Goal: Task Accomplishment & Management: Complete application form

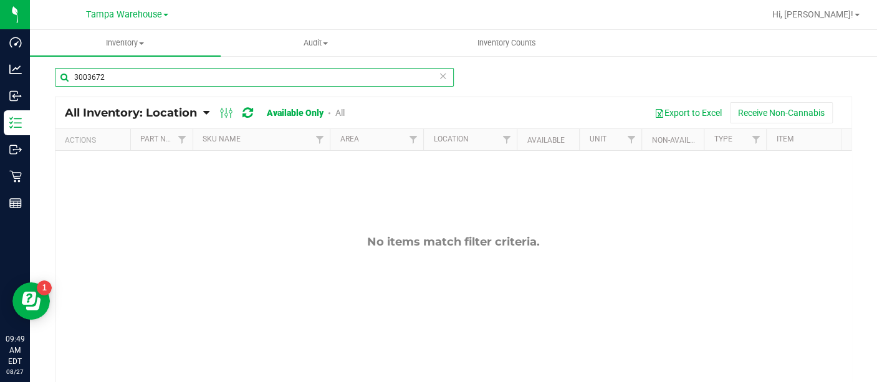
click at [175, 82] on input "3003672" at bounding box center [254, 77] width 399 height 19
type input "3"
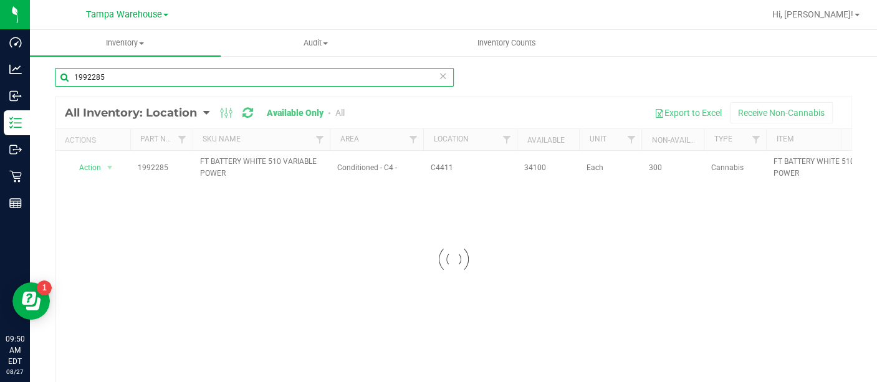
type input "1992285"
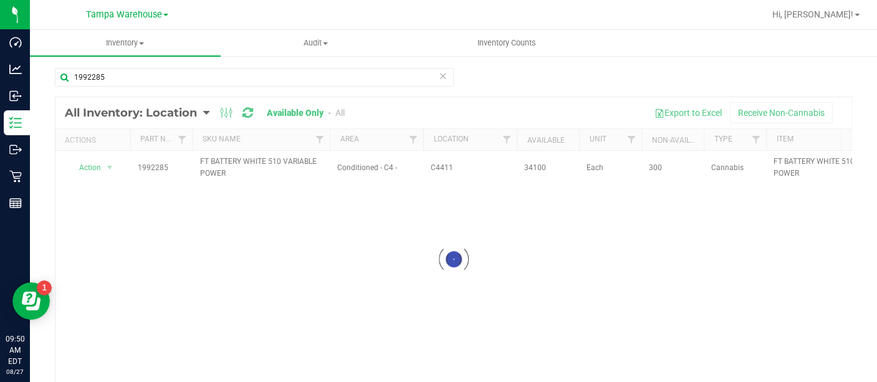
click at [96, 166] on div at bounding box center [453, 259] width 796 height 324
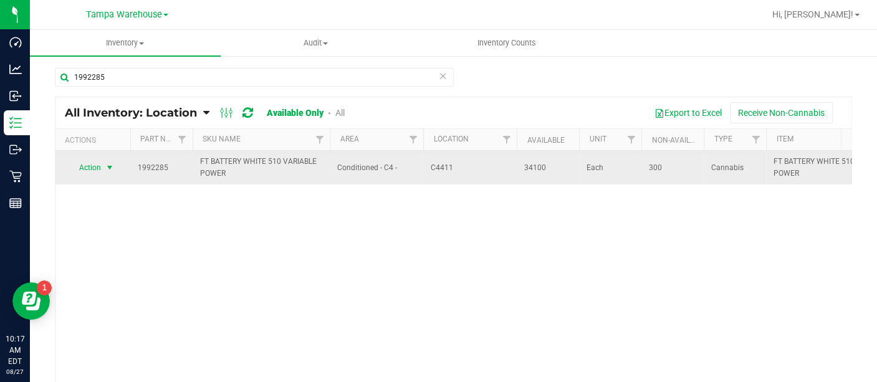
click at [110, 165] on span "select" at bounding box center [110, 168] width 10 height 10
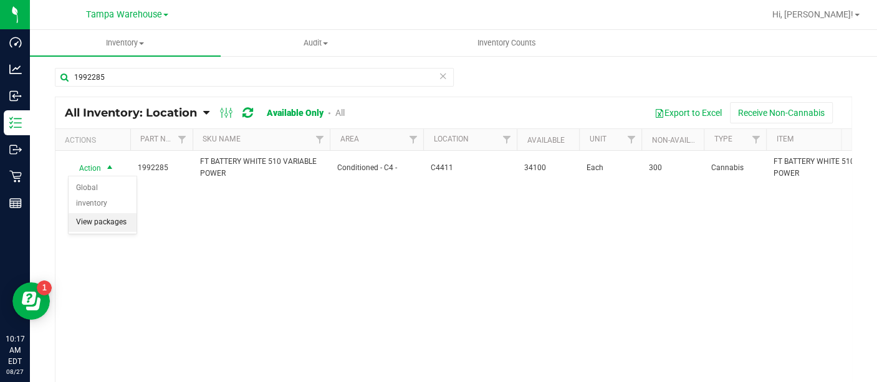
click at [103, 213] on li "View packages" at bounding box center [103, 222] width 68 height 19
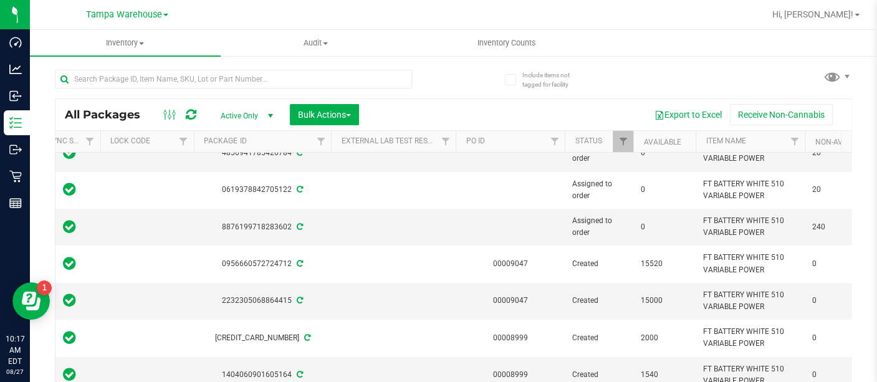
scroll to position [52, 0]
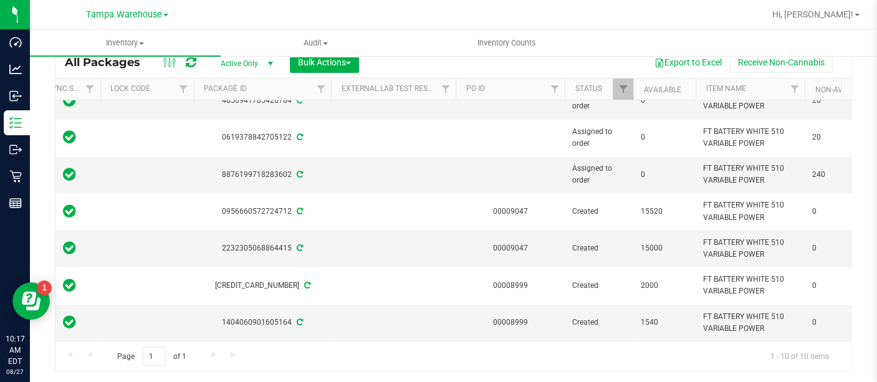
click at [355, 267] on td at bounding box center [393, 285] width 125 height 37
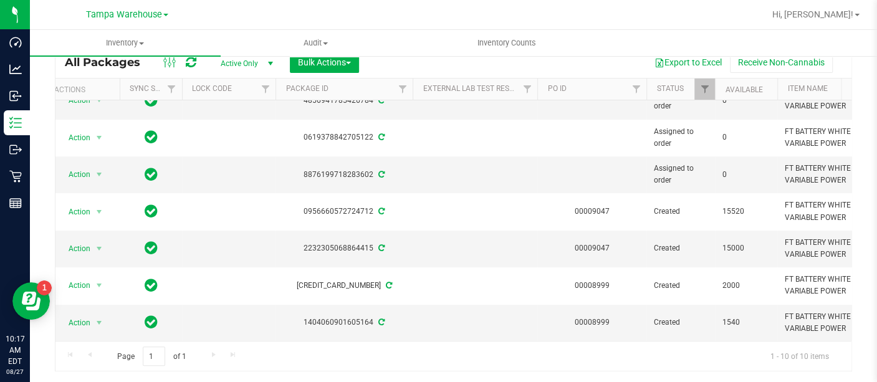
scroll to position [0, 0]
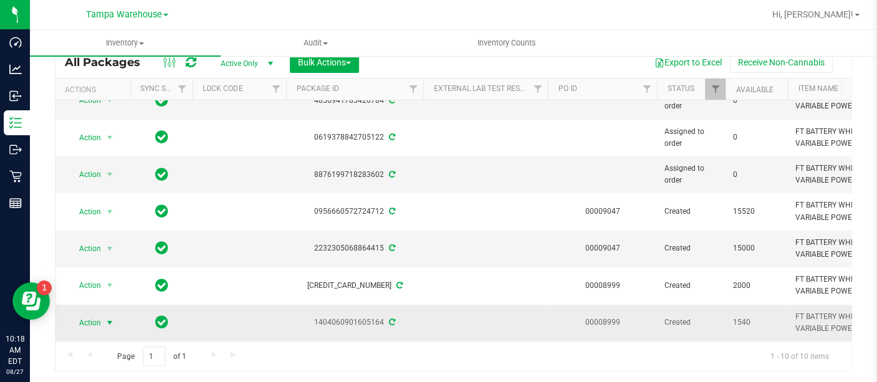
click at [94, 314] on span "Action" at bounding box center [85, 322] width 34 height 17
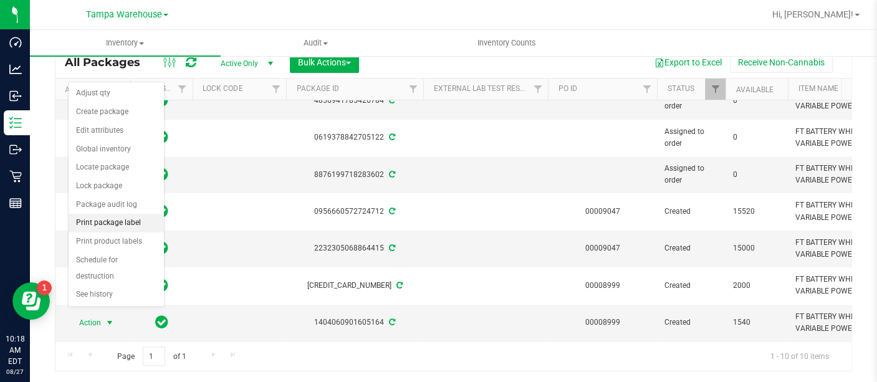
click at [117, 218] on li "Print package label" at bounding box center [116, 223] width 95 height 19
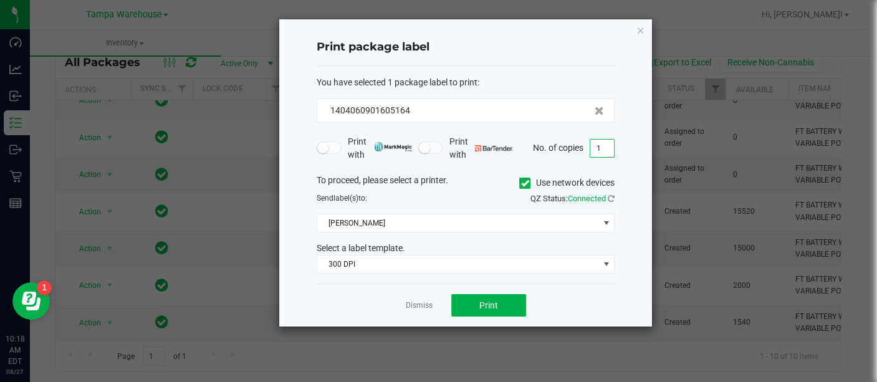
click at [598, 143] on input "1" at bounding box center [602, 148] width 24 height 17
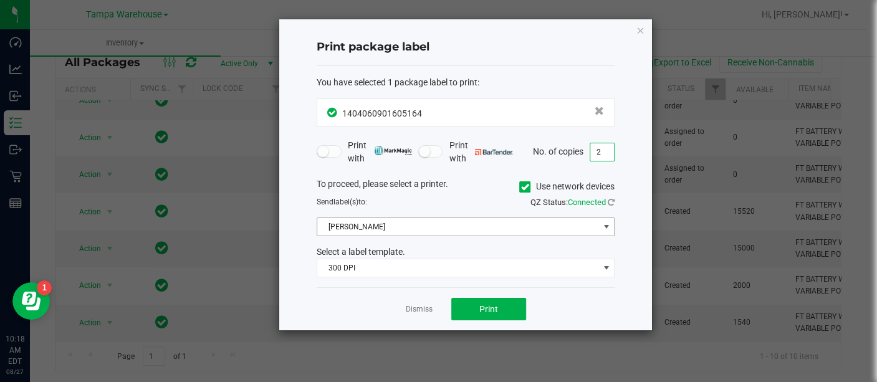
type input "2"
click at [605, 226] on span at bounding box center [606, 227] width 10 height 10
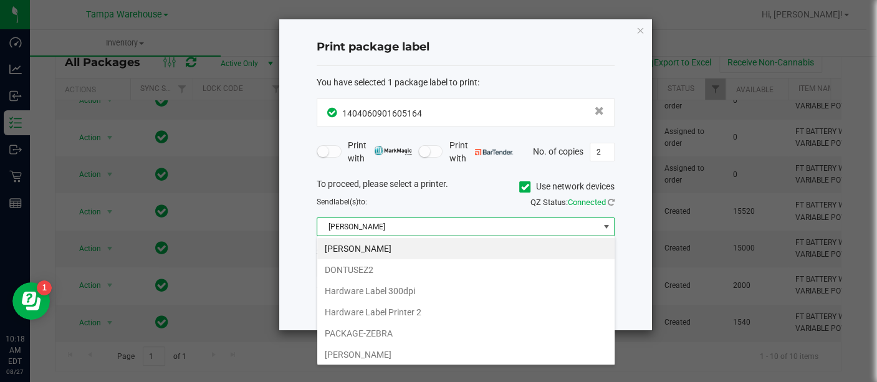
click at [605, 226] on span at bounding box center [606, 227] width 10 height 10
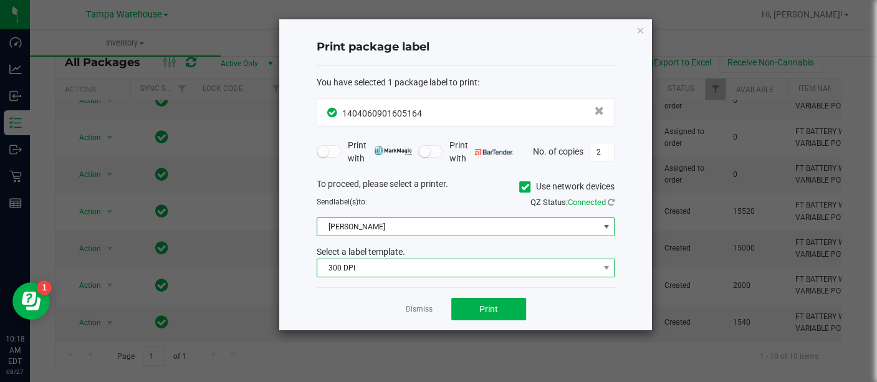
click at [517, 267] on span "300 DPI" at bounding box center [457, 267] width 281 height 17
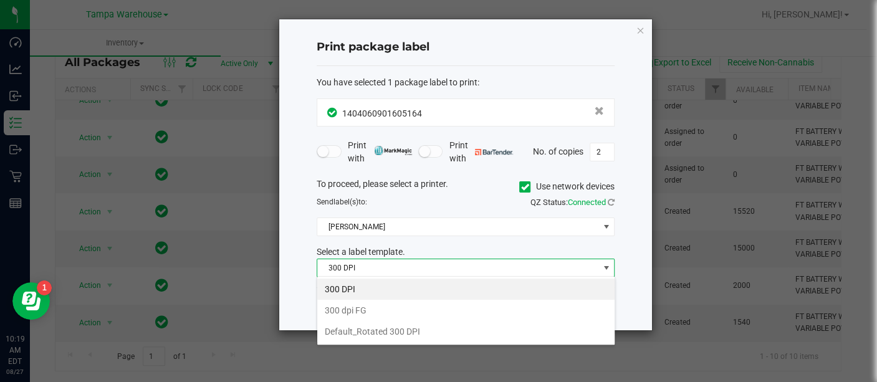
click at [433, 292] on li "300 DPI" at bounding box center [465, 289] width 297 height 21
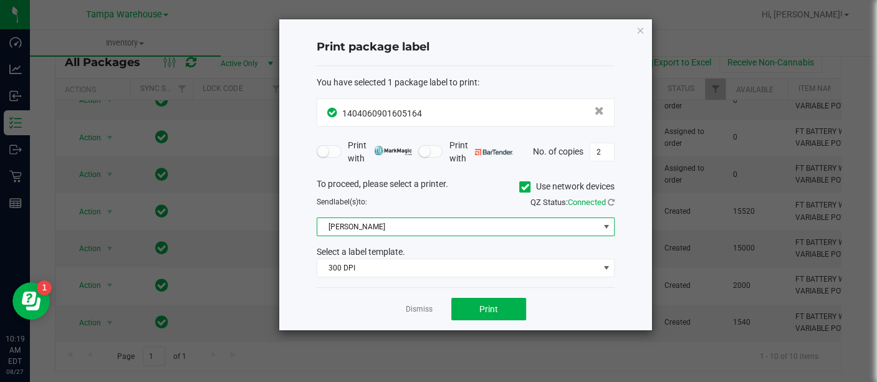
click at [537, 227] on span "Christine_TEST" at bounding box center [457, 226] width 281 height 17
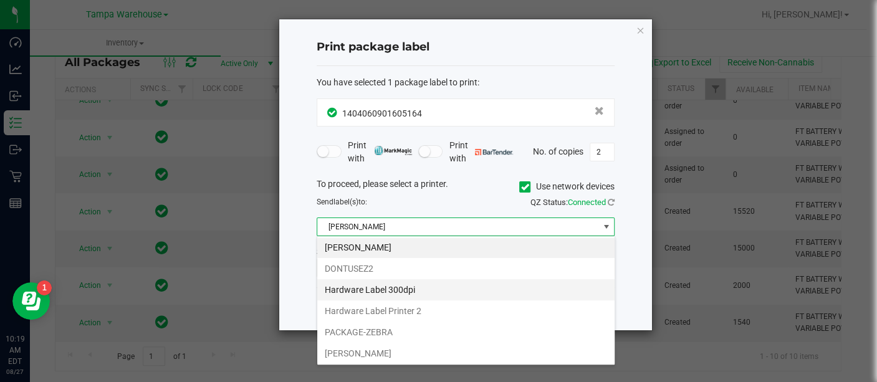
scroll to position [1, 0]
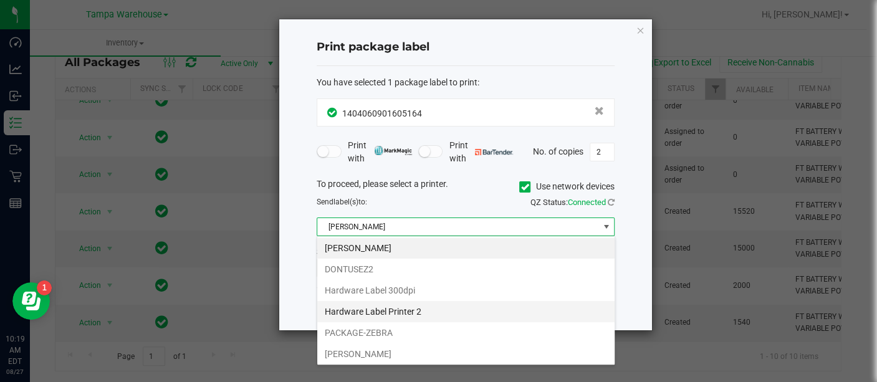
click at [416, 305] on li "Hardware Label Printer 2" at bounding box center [465, 311] width 297 height 21
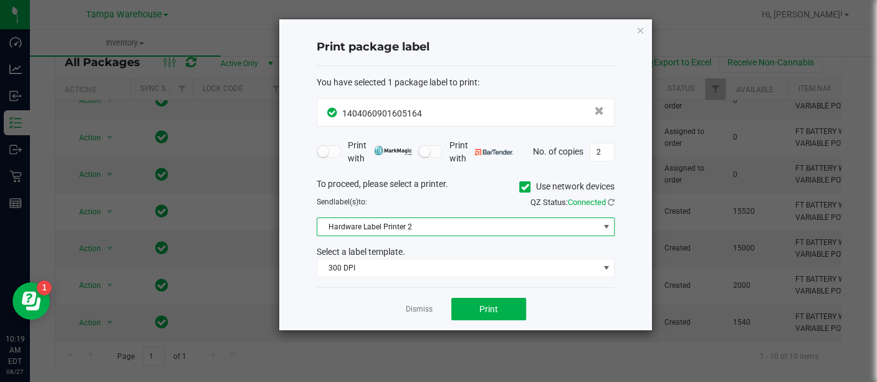
click at [497, 291] on div "Dismiss Print" at bounding box center [466, 308] width 298 height 43
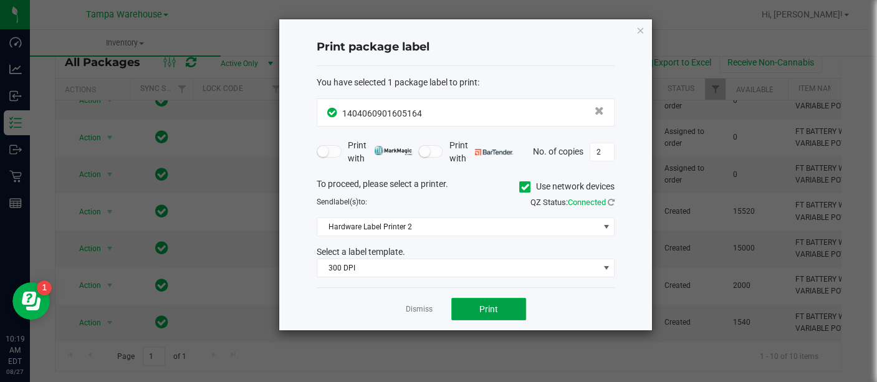
click at [485, 314] on button "Print" at bounding box center [488, 309] width 75 height 22
click at [639, 31] on icon "button" at bounding box center [640, 29] width 9 height 15
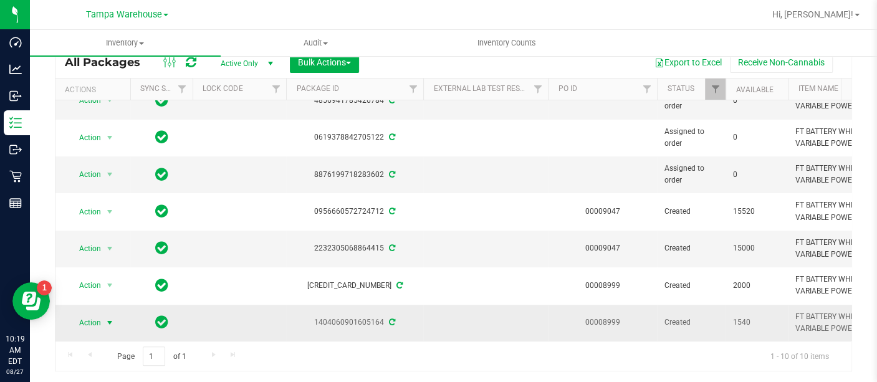
click at [97, 314] on span "Action" at bounding box center [85, 322] width 34 height 17
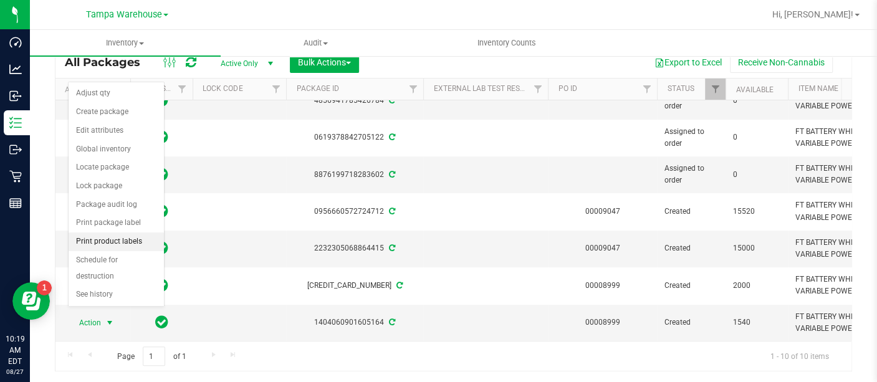
click at [119, 241] on li "Print product labels" at bounding box center [116, 241] width 95 height 19
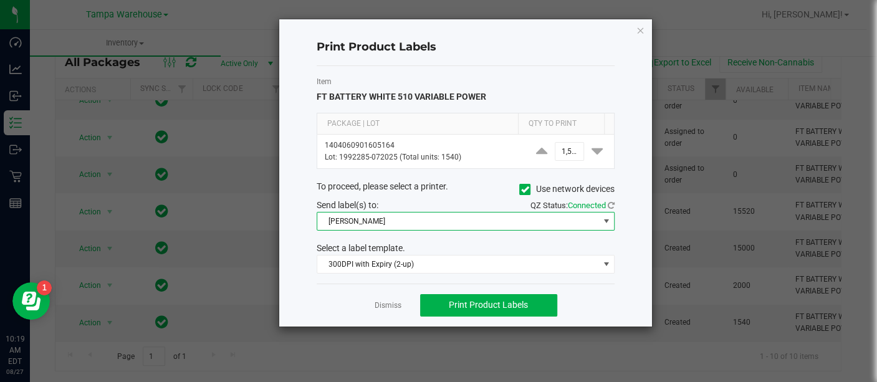
click at [603, 217] on span at bounding box center [606, 221] width 10 height 10
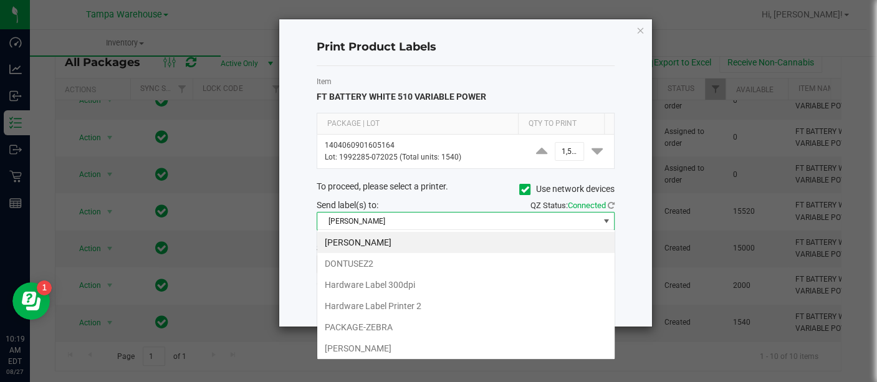
scroll to position [18, 298]
click at [400, 300] on li "Hardware Label Printer 2" at bounding box center [465, 305] width 297 height 21
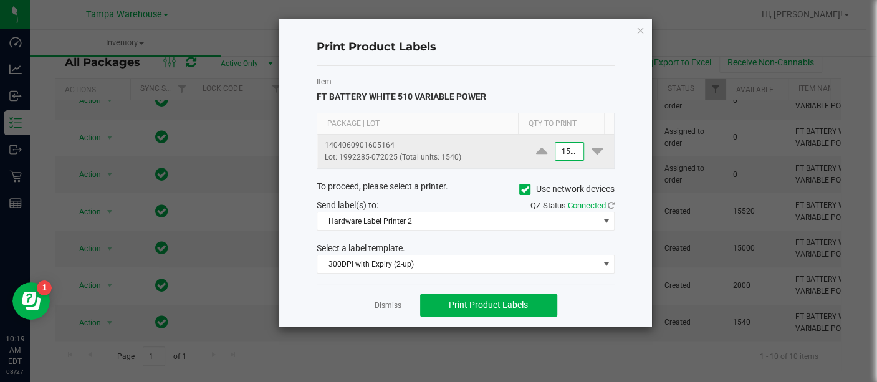
click at [563, 150] on input "1540" at bounding box center [569, 151] width 29 height 17
type input "2"
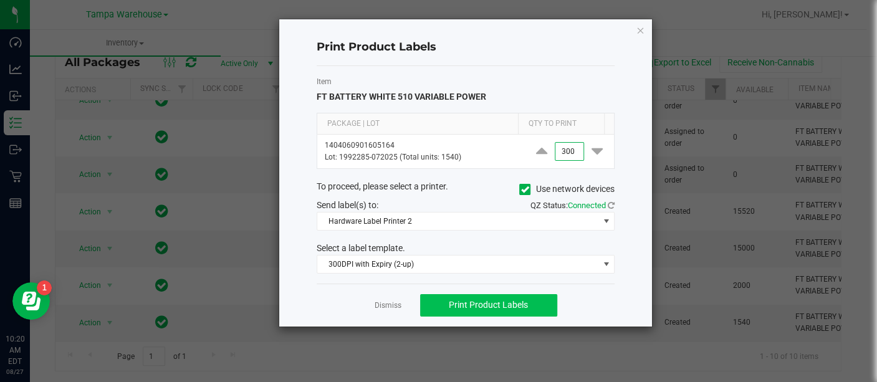
type input "300"
click at [501, 304] on span "Print Product Labels" at bounding box center [488, 305] width 79 height 10
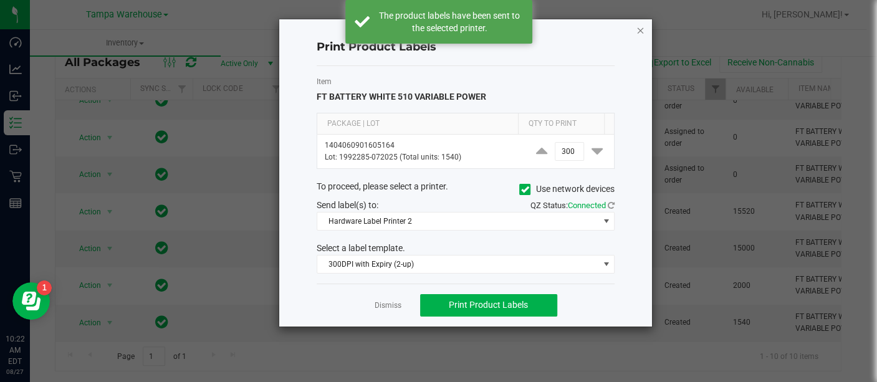
click at [639, 29] on icon "button" at bounding box center [640, 29] width 9 height 15
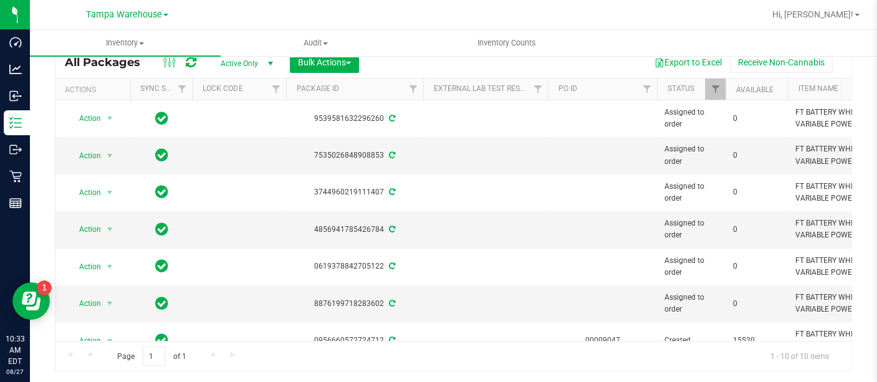
scroll to position [0, 0]
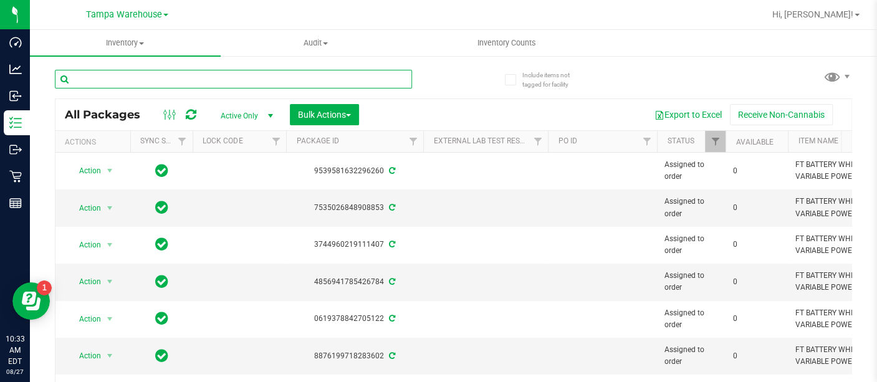
click at [131, 81] on input "text" at bounding box center [233, 79] width 357 height 19
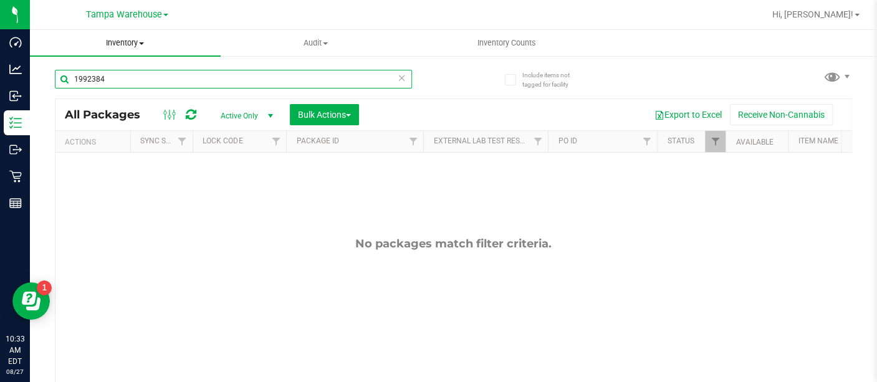
type input "1992384"
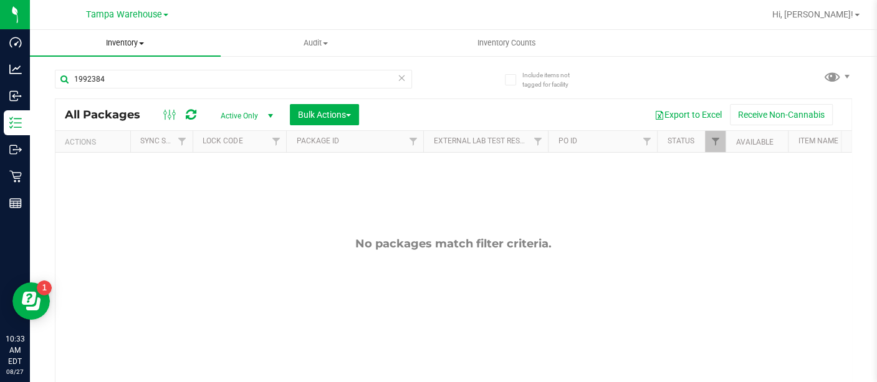
click at [123, 42] on span "Inventory" at bounding box center [125, 42] width 191 height 11
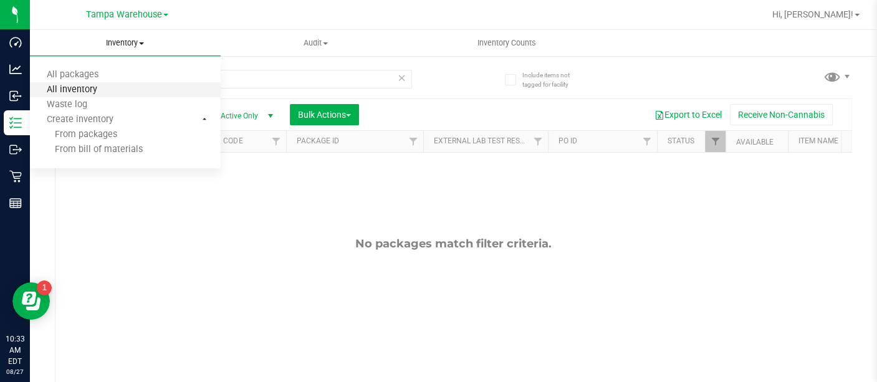
click at [103, 86] on span "All inventory" at bounding box center [72, 90] width 84 height 11
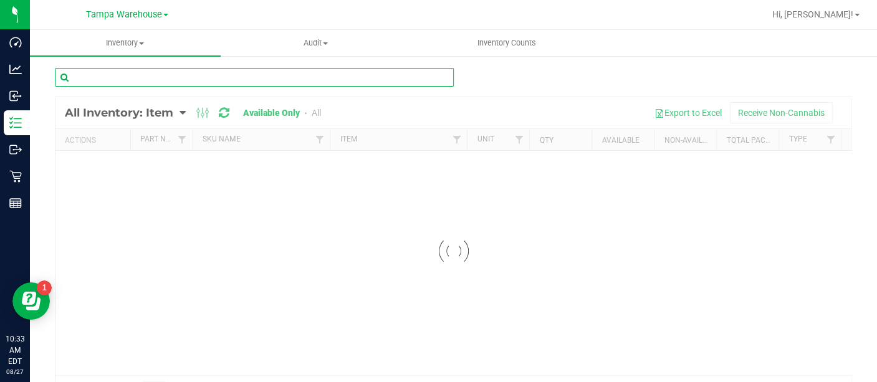
click at [257, 69] on input "text" at bounding box center [254, 77] width 399 height 19
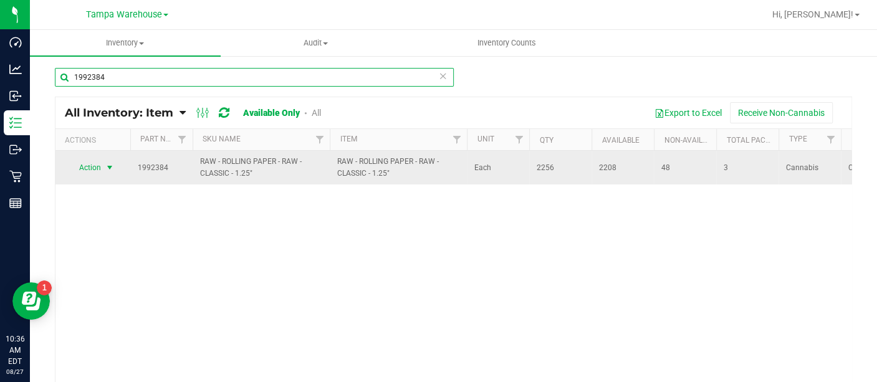
type input "1992384"
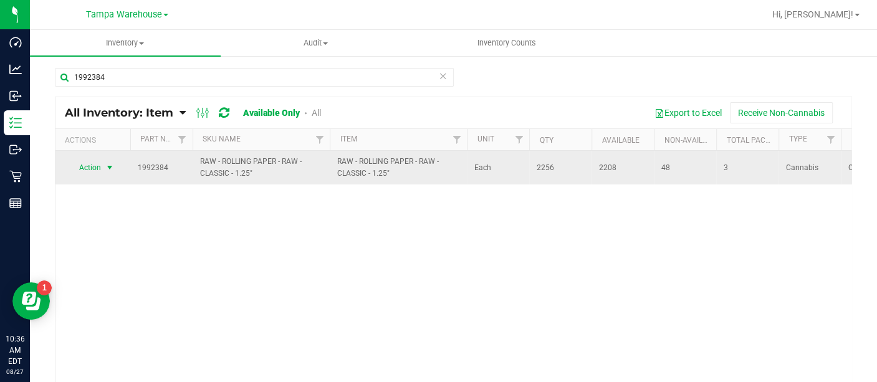
click at [85, 168] on span "Action" at bounding box center [85, 167] width 34 height 17
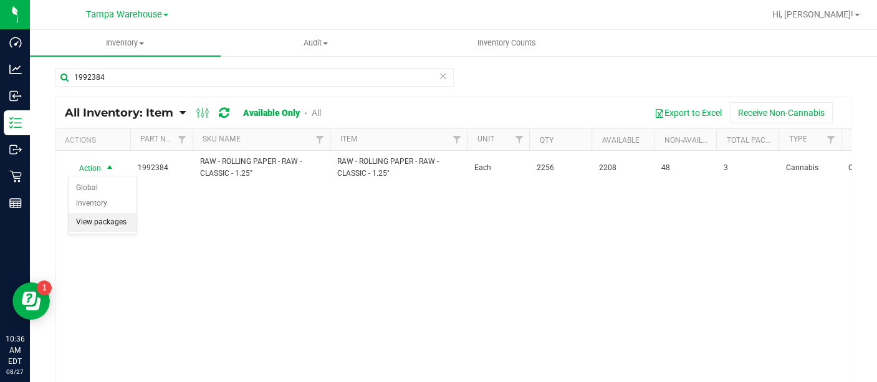
click at [89, 213] on li "View packages" at bounding box center [103, 222] width 68 height 19
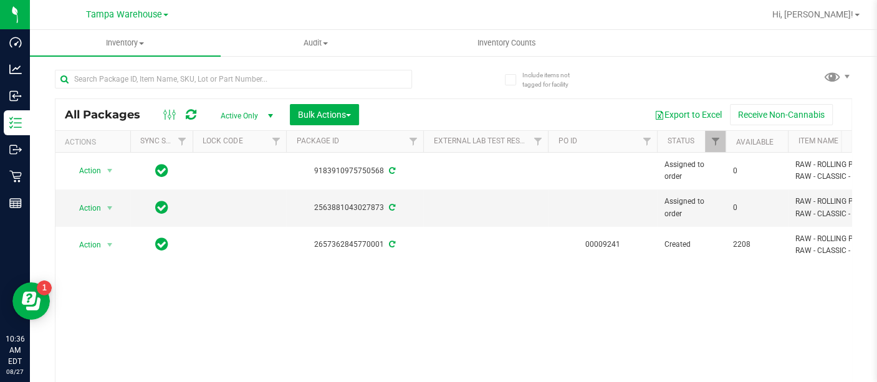
click at [256, 318] on div "Action Action Edit attributes Global inventory Locate package Package audit log…" at bounding box center [453, 273] width 796 height 241
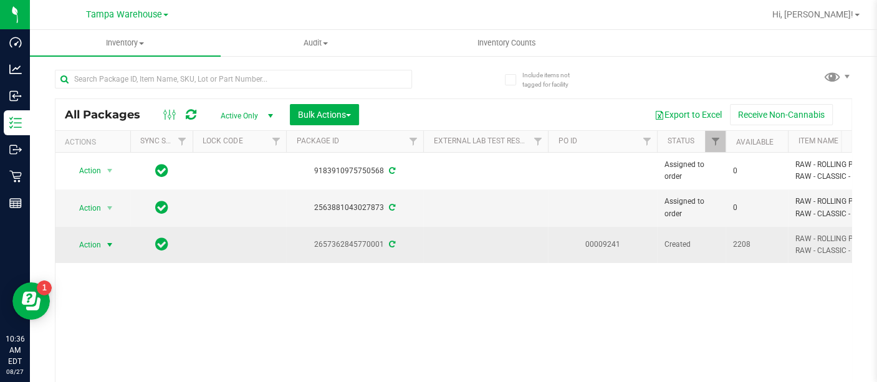
click at [102, 246] on span "select" at bounding box center [110, 244] width 16 height 17
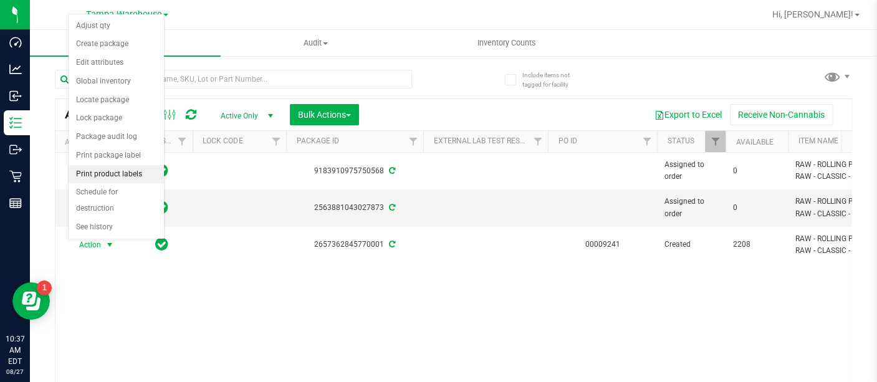
click at [125, 173] on li "Print product labels" at bounding box center [116, 174] width 95 height 19
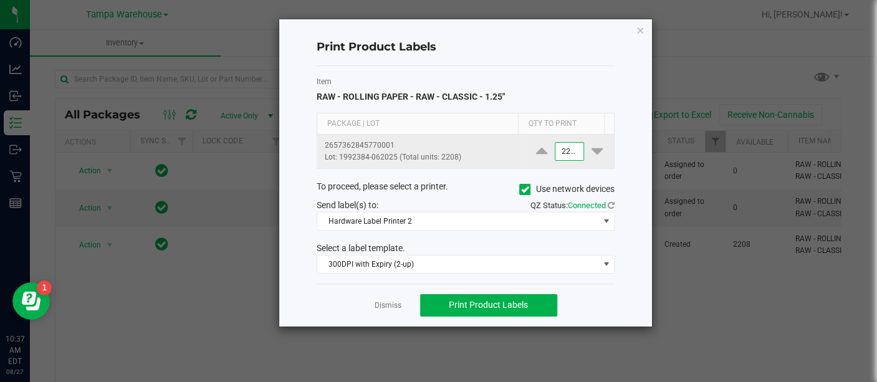
click at [566, 150] on input "2208" at bounding box center [569, 151] width 29 height 17
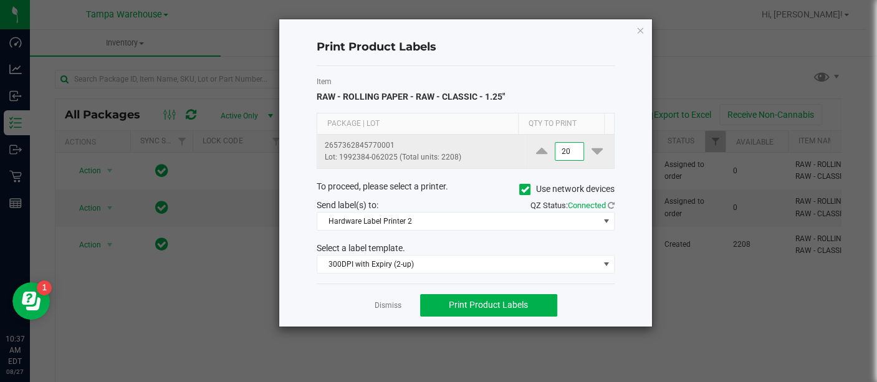
type input "2"
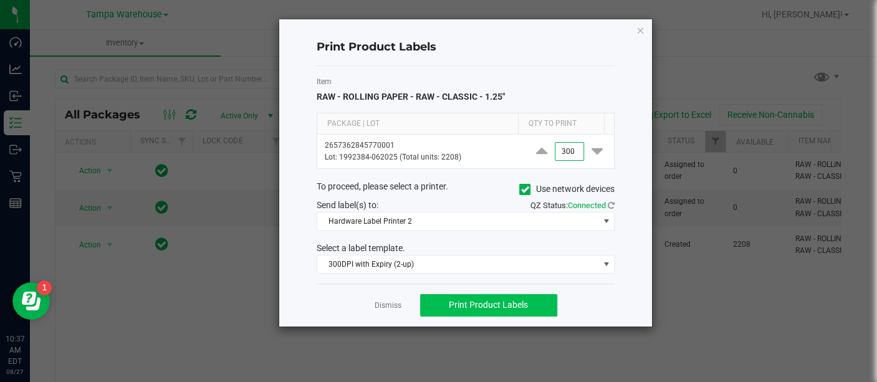
type input "300"
click at [486, 304] on span "Print Product Labels" at bounding box center [488, 305] width 79 height 10
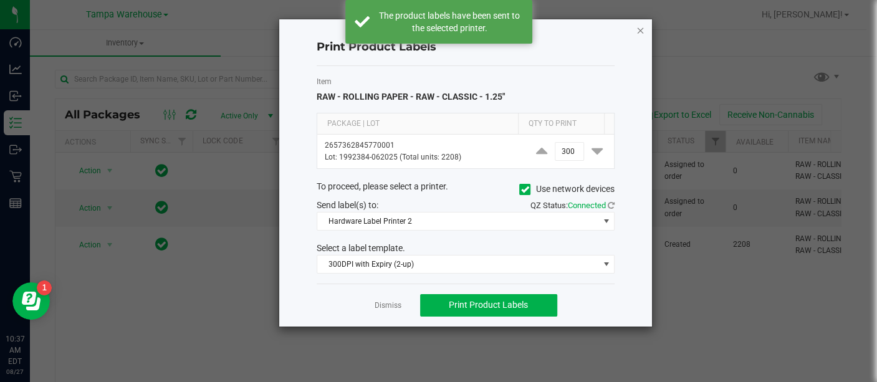
click at [640, 30] on icon "button" at bounding box center [640, 29] width 9 height 15
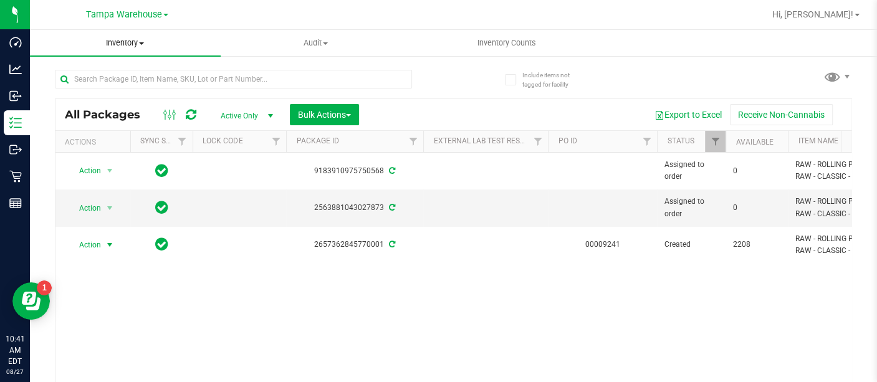
click at [135, 39] on span "Inventory" at bounding box center [125, 42] width 191 height 11
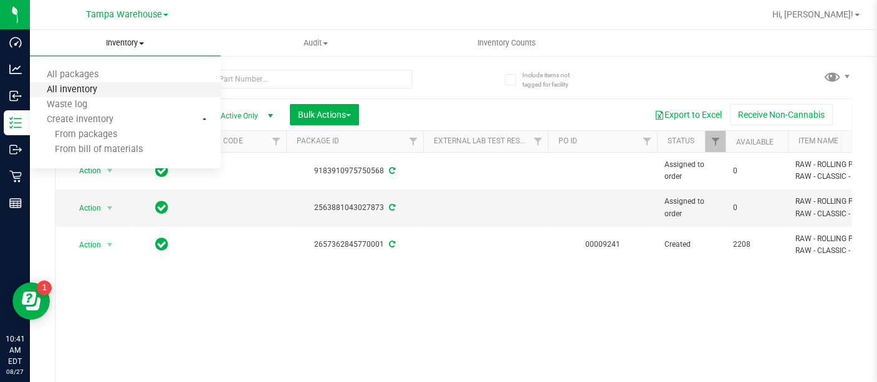
click at [102, 92] on span "All inventory" at bounding box center [72, 90] width 84 height 11
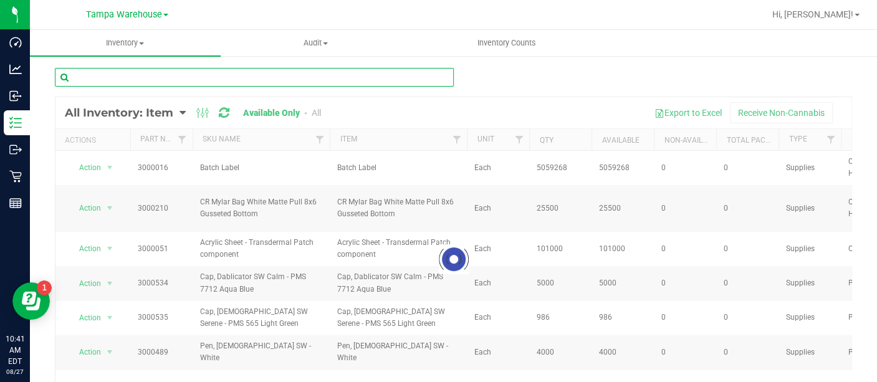
click at [110, 72] on input "text" at bounding box center [254, 77] width 399 height 19
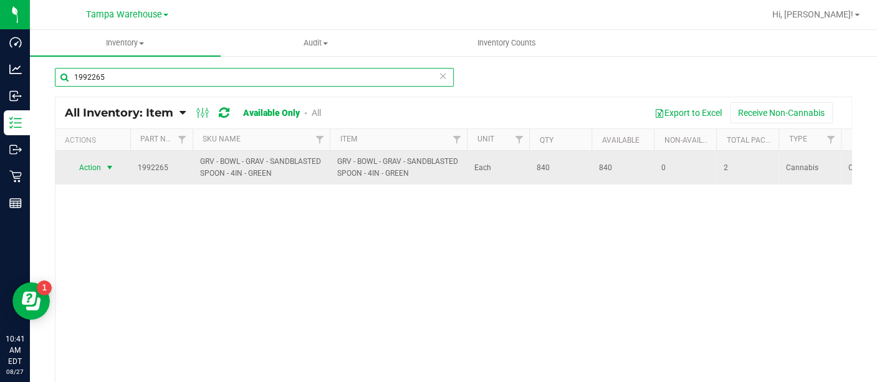
type input "1992265"
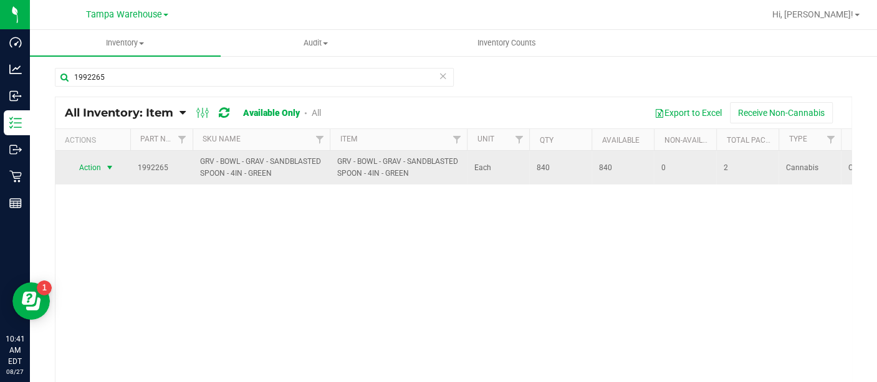
click at [90, 173] on span "Action" at bounding box center [85, 167] width 34 height 17
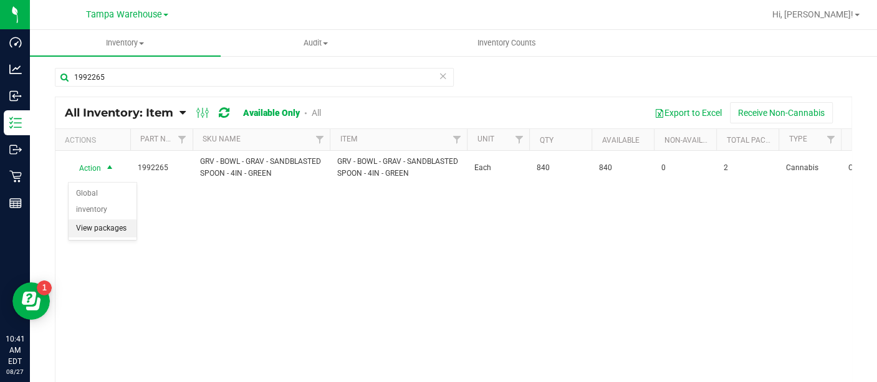
click at [122, 219] on li "View packages" at bounding box center [103, 228] width 68 height 19
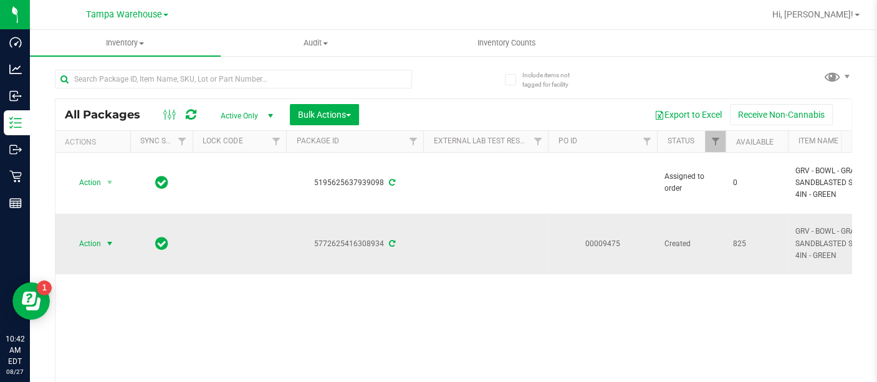
click at [96, 243] on span "Action" at bounding box center [85, 243] width 34 height 17
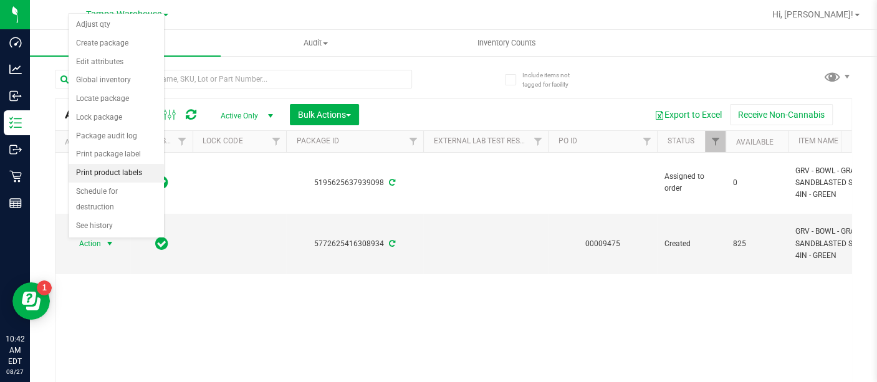
click at [117, 169] on li "Print product labels" at bounding box center [116, 173] width 95 height 19
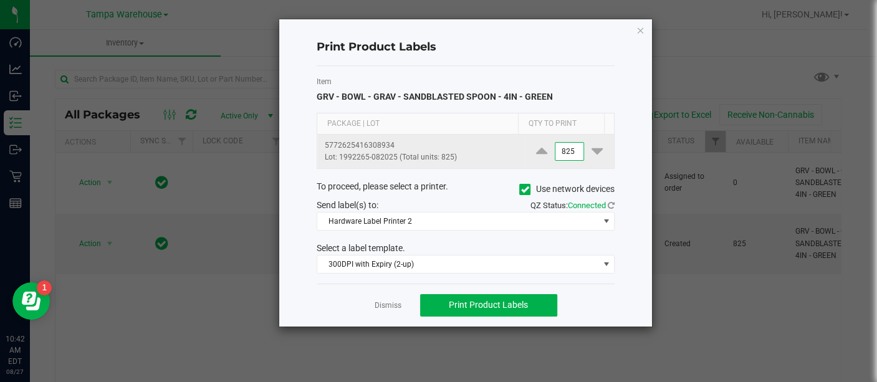
click at [565, 151] on input "825" at bounding box center [569, 151] width 29 height 17
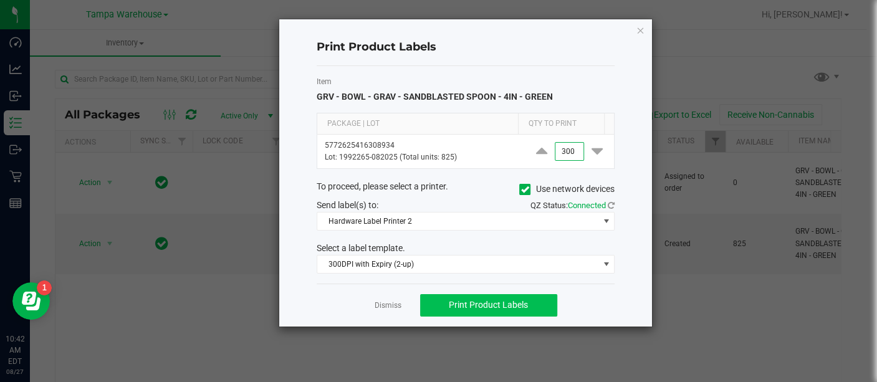
type input "300"
click at [476, 300] on span "Print Product Labels" at bounding box center [488, 305] width 79 height 10
click at [643, 30] on icon "button" at bounding box center [640, 29] width 9 height 15
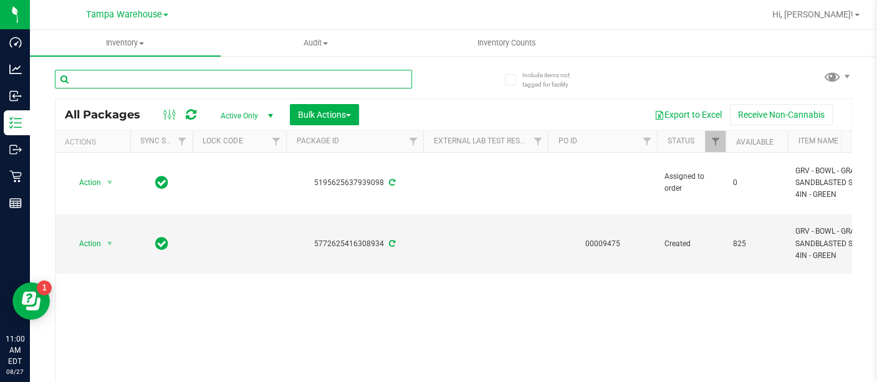
click at [122, 79] on input "text" at bounding box center [233, 79] width 357 height 19
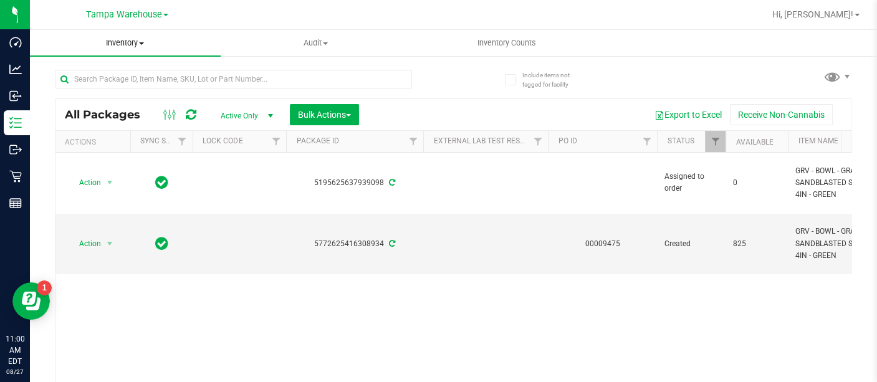
click at [123, 47] on span "Inventory" at bounding box center [125, 42] width 191 height 11
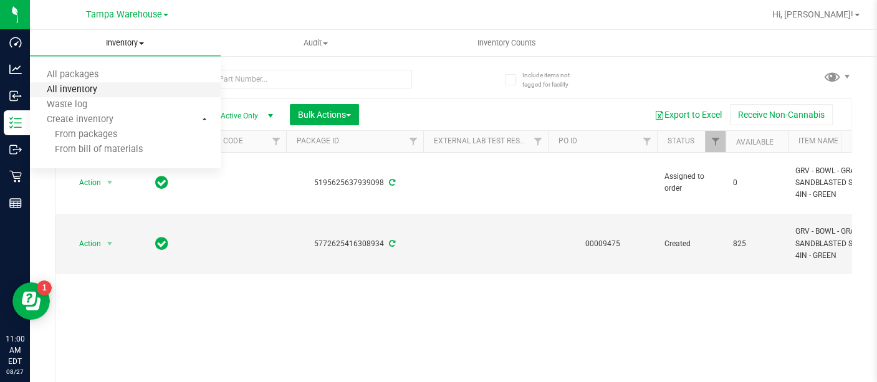
click at [102, 87] on span "All inventory" at bounding box center [72, 90] width 84 height 11
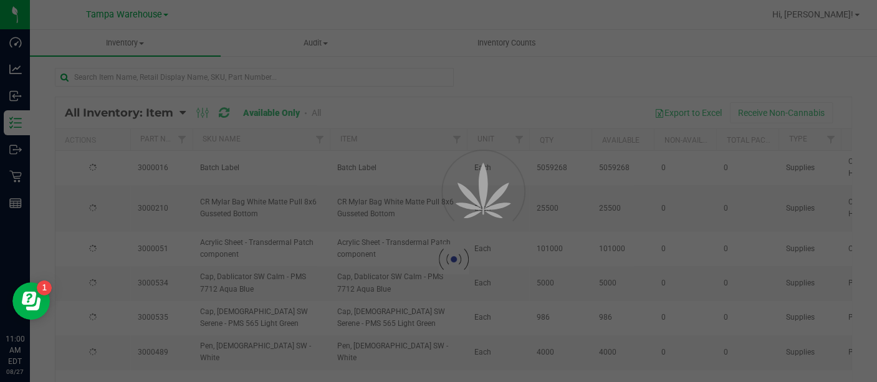
click at [96, 86] on div at bounding box center [438, 191] width 877 height 382
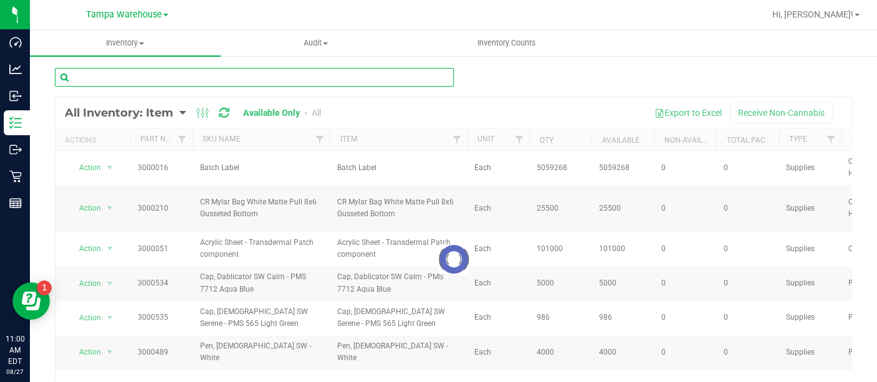
click at [112, 78] on input "text" at bounding box center [254, 77] width 399 height 19
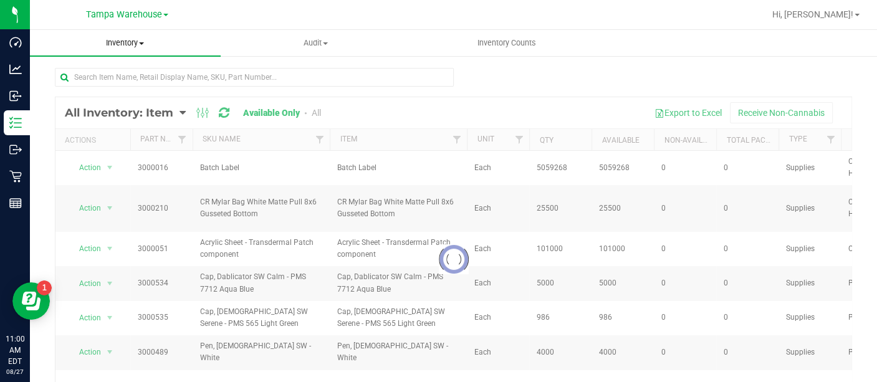
click at [133, 30] on uib-tab-heading "Inventory All packages All inventory Waste log Create inventory" at bounding box center [125, 43] width 191 height 26
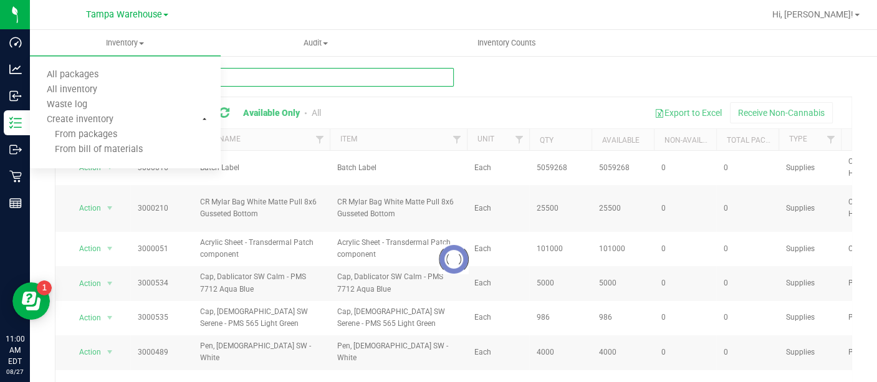
click at [275, 80] on input "text" at bounding box center [254, 77] width 399 height 19
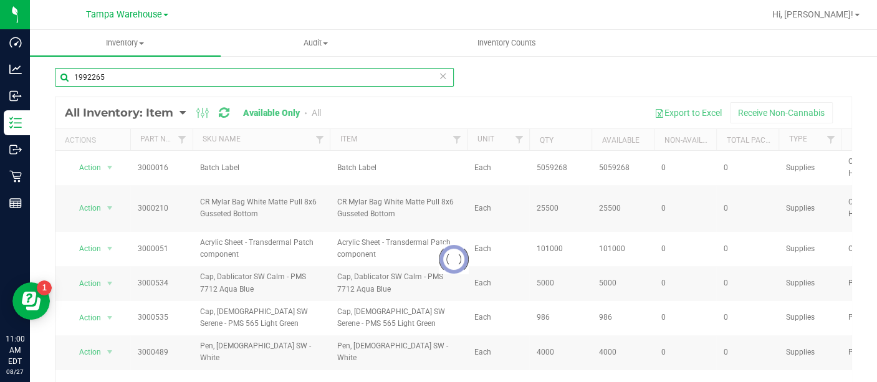
click at [173, 76] on input "1992265" at bounding box center [254, 77] width 399 height 19
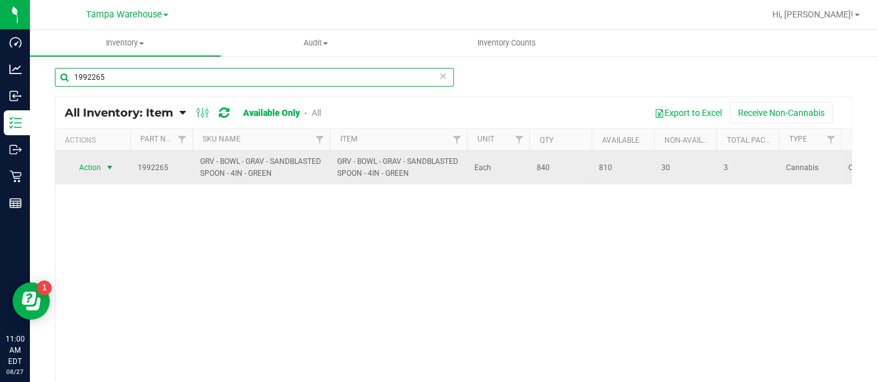
type input "1992265"
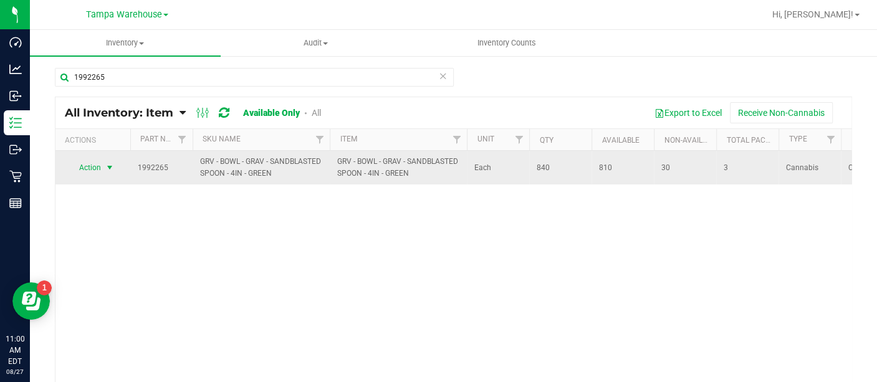
click at [96, 172] on span "Action" at bounding box center [85, 167] width 34 height 17
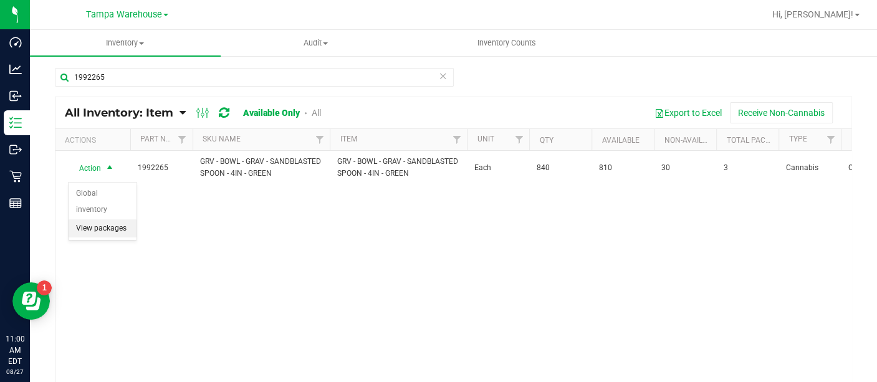
click at [107, 219] on li "View packages" at bounding box center [103, 228] width 68 height 19
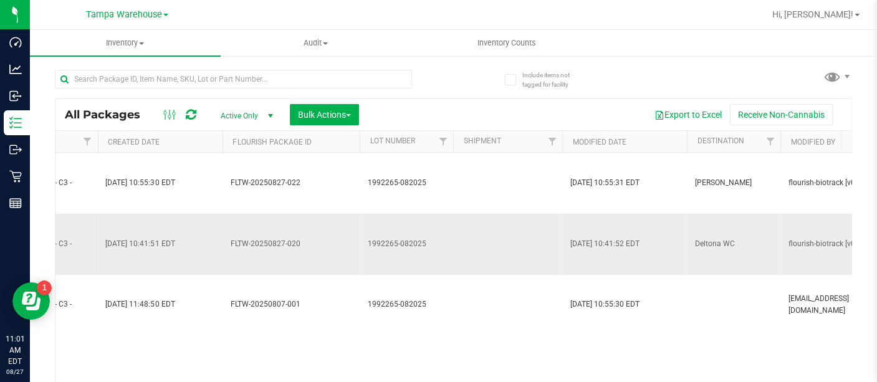
scroll to position [0, 1246]
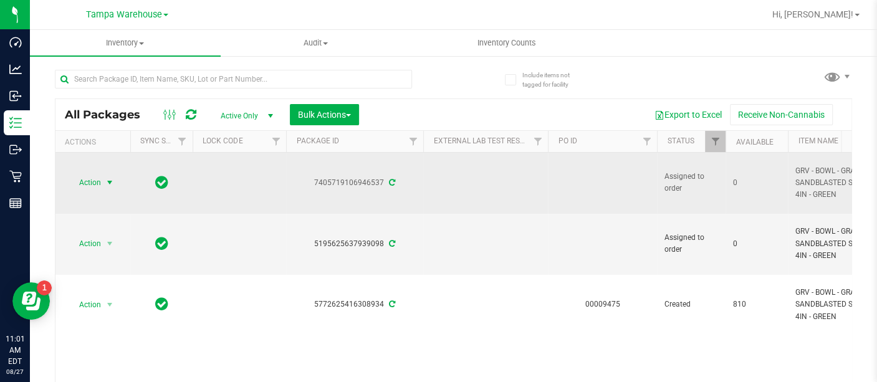
click at [94, 186] on span "Action" at bounding box center [85, 182] width 34 height 17
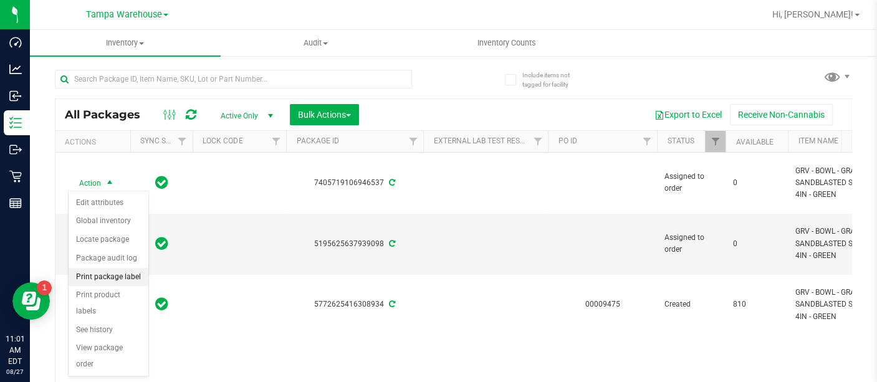
click at [107, 271] on li "Print package label" at bounding box center [109, 277] width 80 height 19
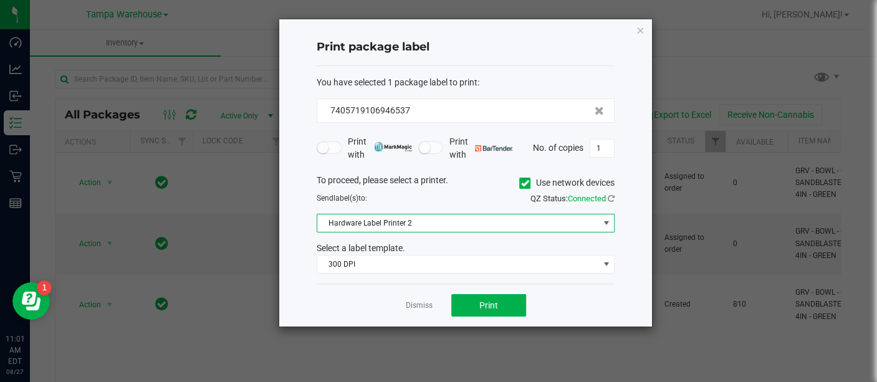
click at [610, 222] on span at bounding box center [606, 223] width 10 height 10
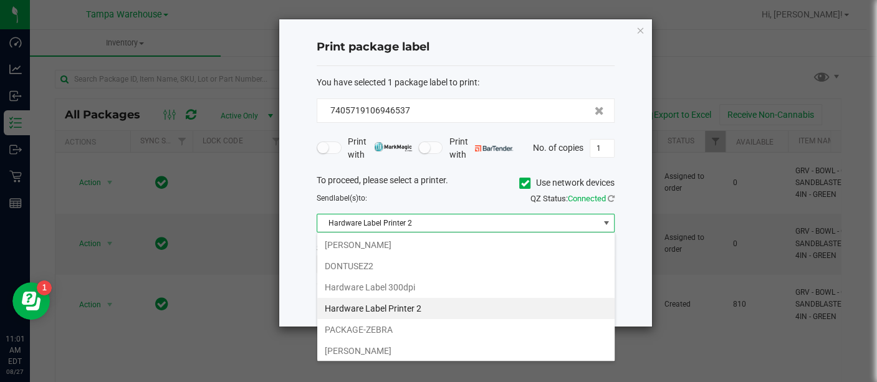
click at [610, 222] on span at bounding box center [606, 223] width 10 height 10
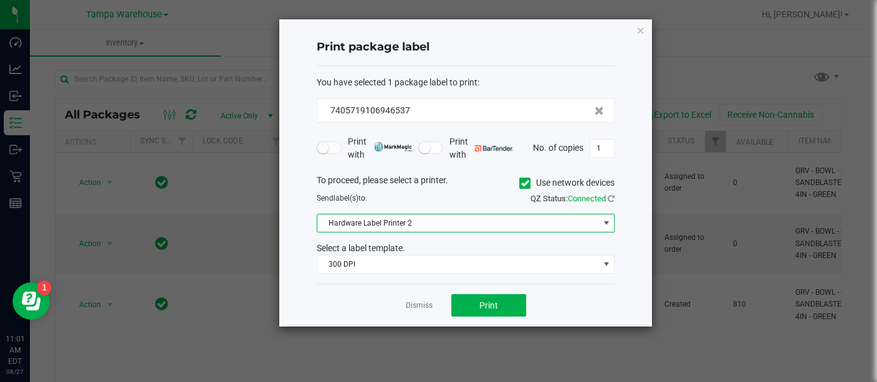
click at [610, 222] on span at bounding box center [606, 223] width 10 height 10
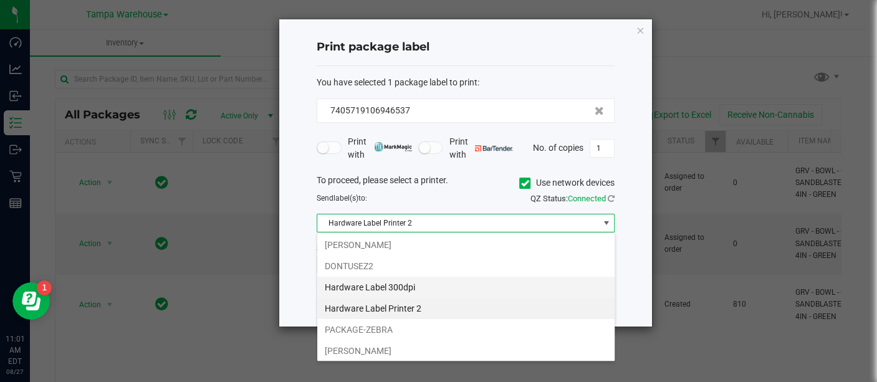
click at [405, 287] on li "Hardware Label 300dpi" at bounding box center [465, 287] width 297 height 21
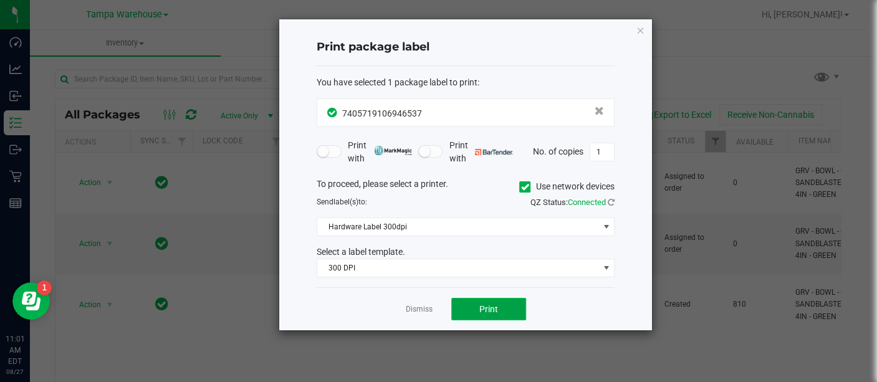
click at [484, 304] on span "Print" at bounding box center [488, 309] width 19 height 10
click at [641, 31] on icon "button" at bounding box center [640, 29] width 9 height 15
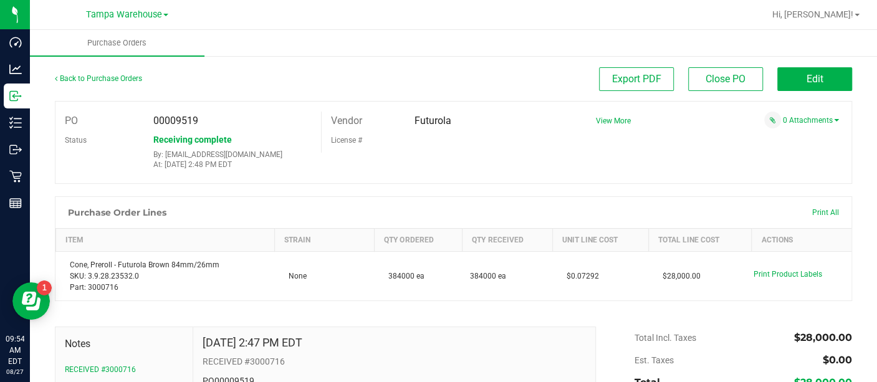
scroll to position [132, 0]
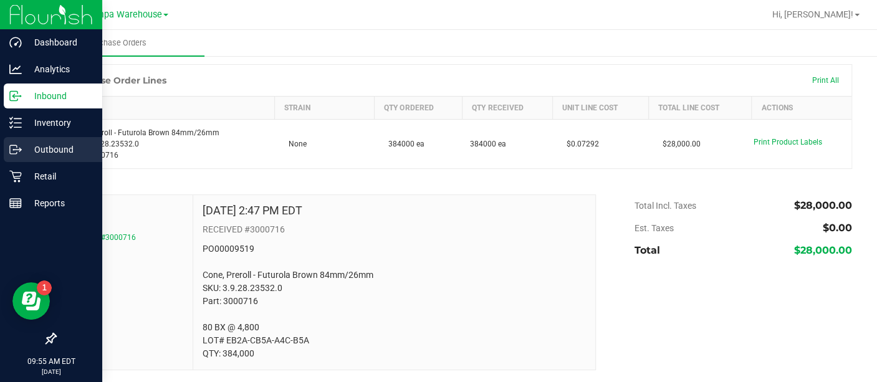
click at [36, 145] on p "Outbound" at bounding box center [59, 149] width 75 height 15
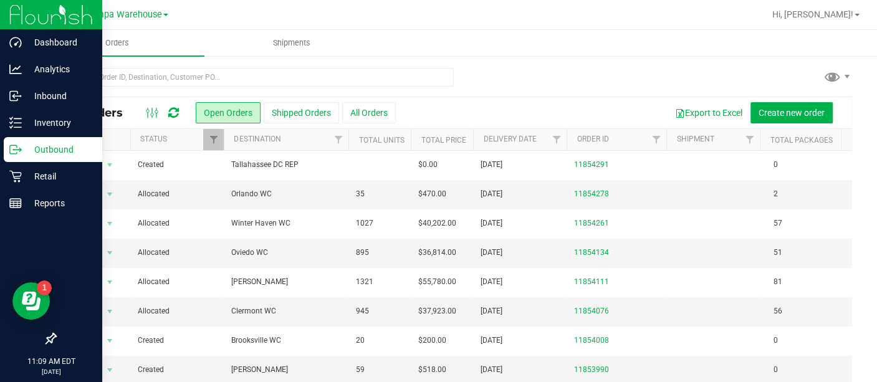
click at [46, 146] on p "Outbound" at bounding box center [59, 149] width 75 height 15
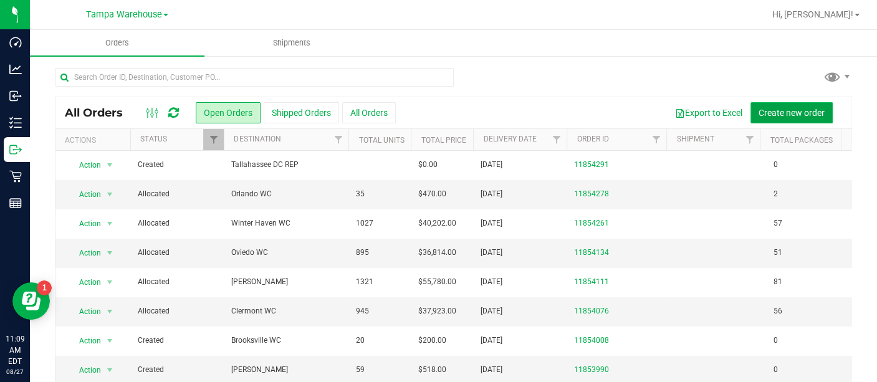
click at [780, 111] on span "Create new order" at bounding box center [792, 113] width 66 height 10
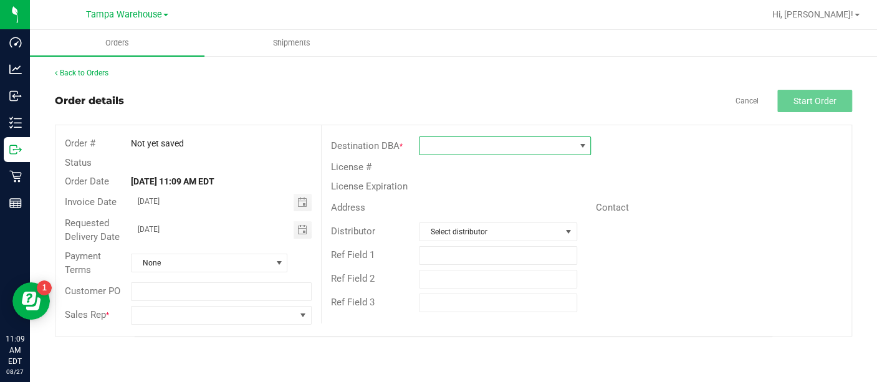
click at [587, 148] on span at bounding box center [582, 146] width 10 height 10
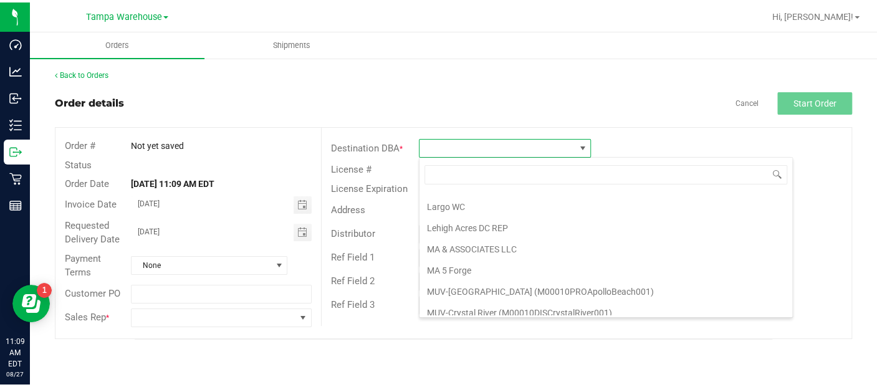
scroll to position [1857, 0]
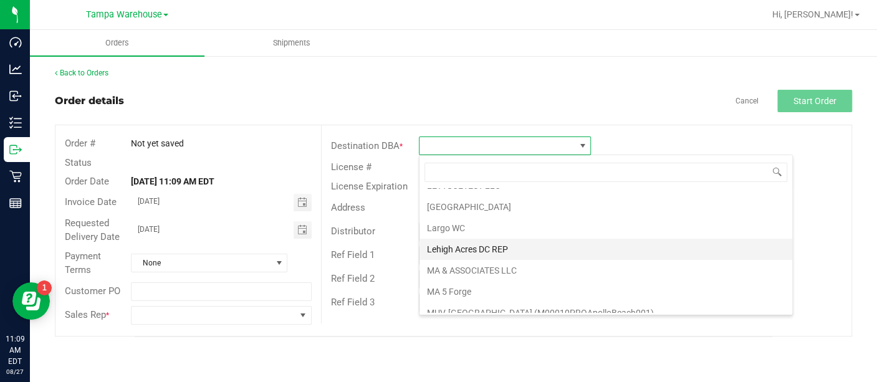
click at [481, 239] on li "Lehigh Acres DC REP" at bounding box center [605, 249] width 373 height 21
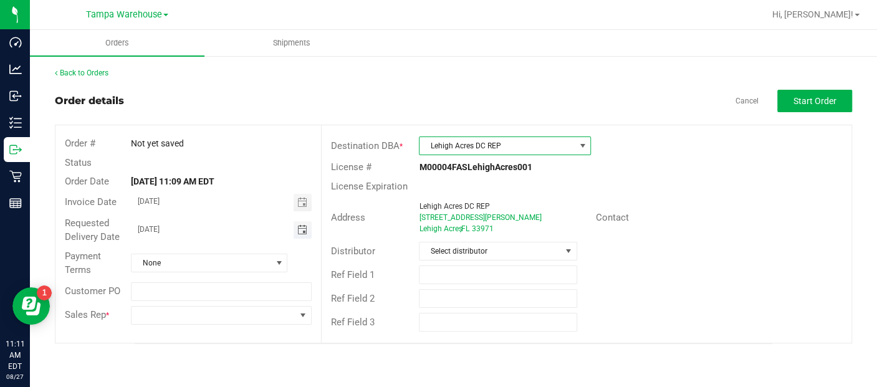
click at [301, 226] on span "Toggle calendar" at bounding box center [302, 230] width 10 height 10
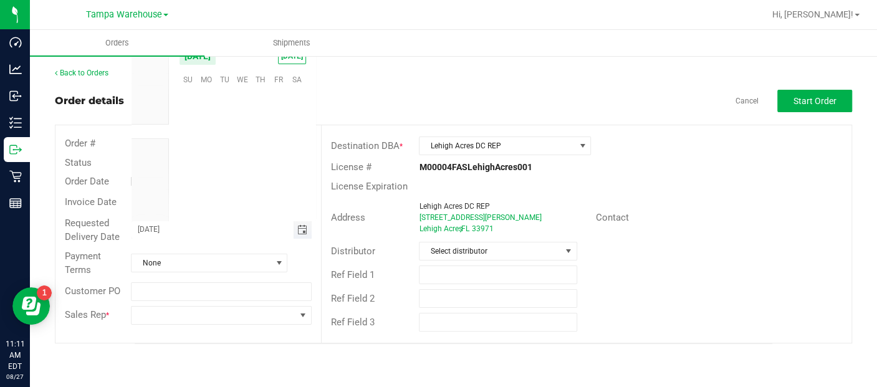
scroll to position [201998, 0]
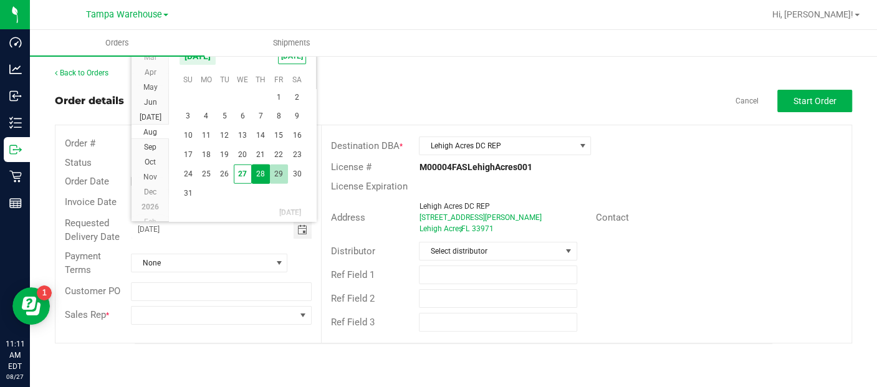
click at [280, 175] on span "29" at bounding box center [279, 174] width 18 height 19
type input "[DATE]"
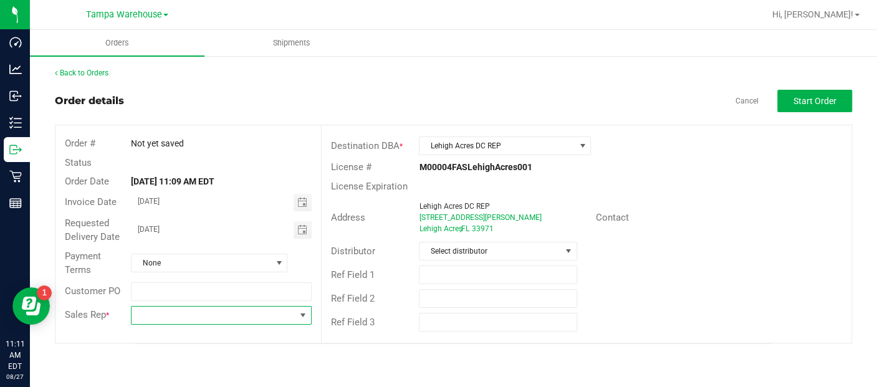
click at [308, 319] on span at bounding box center [303, 315] width 10 height 10
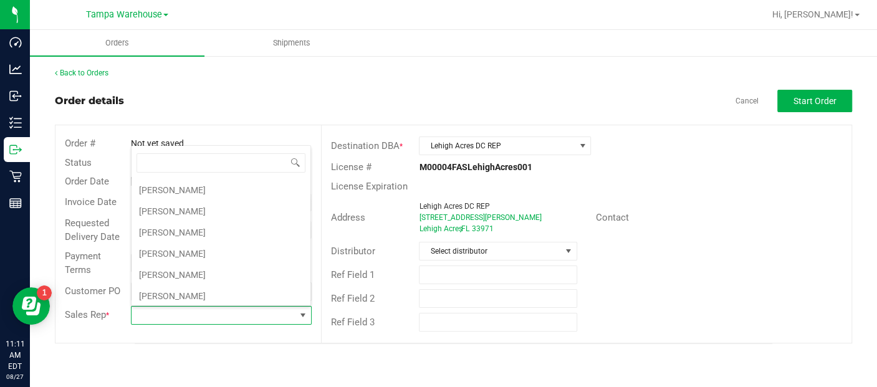
scroll to position [313, 0]
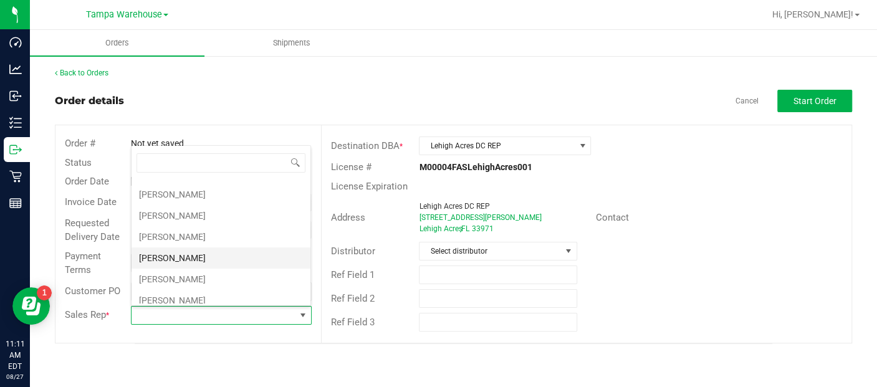
click at [197, 247] on li "[PERSON_NAME]" at bounding box center [221, 257] width 179 height 21
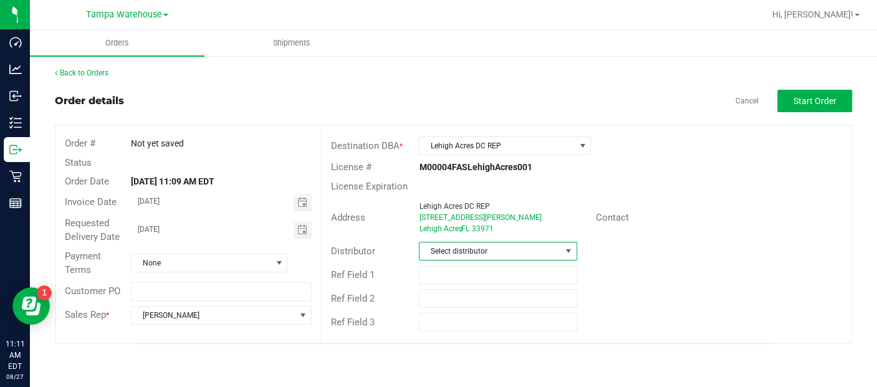
click at [568, 253] on span at bounding box center [568, 251] width 10 height 10
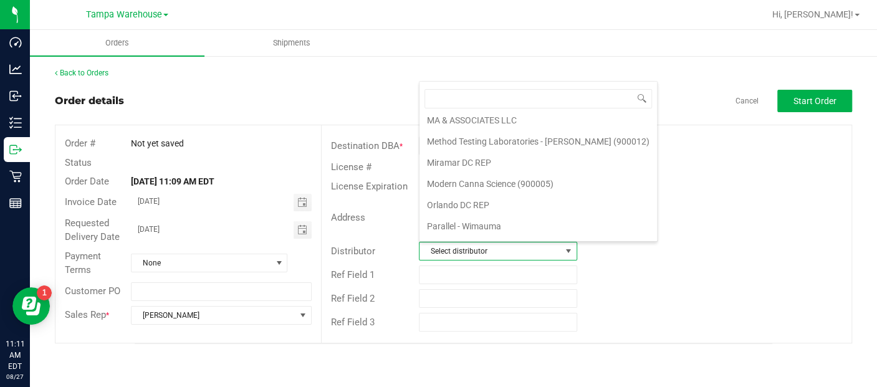
scroll to position [584, 0]
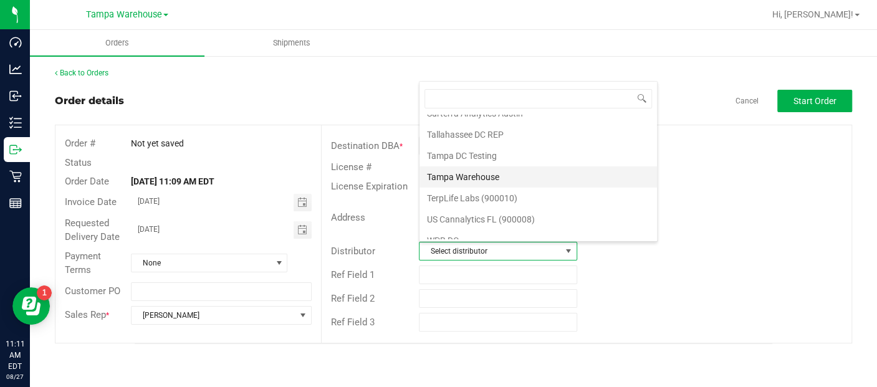
click at [484, 166] on li "Tampa Warehouse" at bounding box center [537, 176] width 237 height 21
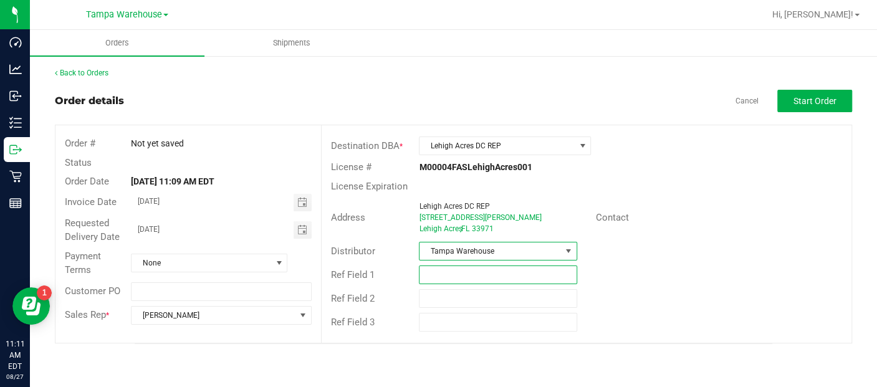
click at [451, 269] on input "text" at bounding box center [498, 275] width 158 height 19
